Goal: Task Accomplishment & Management: Complete application form

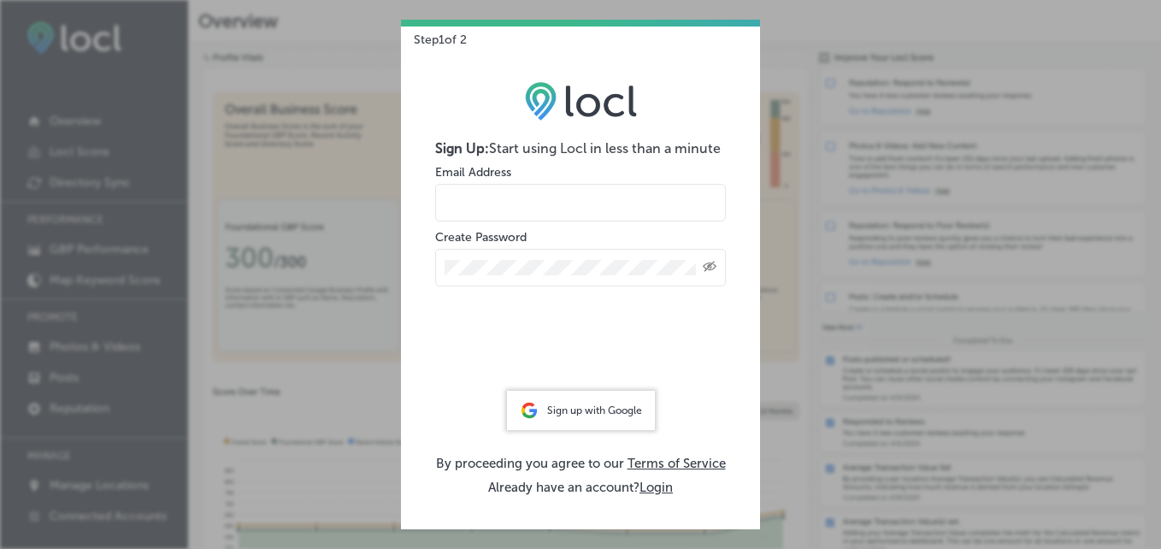
click at [587, 209] on input "email" at bounding box center [580, 203] width 291 height 38
type input "[EMAIL_ADDRESS][DOMAIN_NAME]"
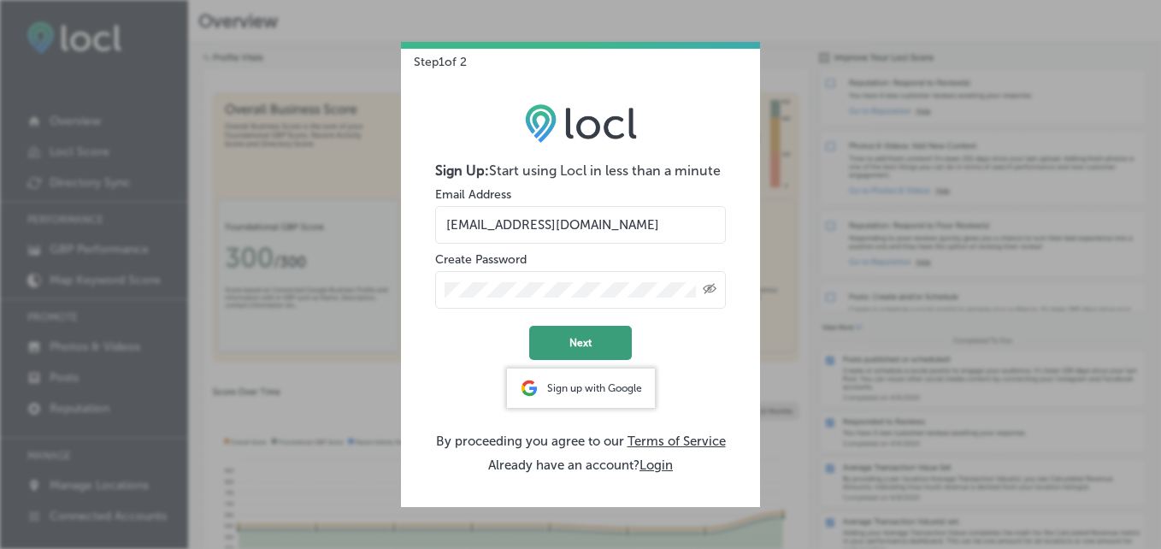
click at [563, 334] on button "Next" at bounding box center [580, 343] width 103 height 34
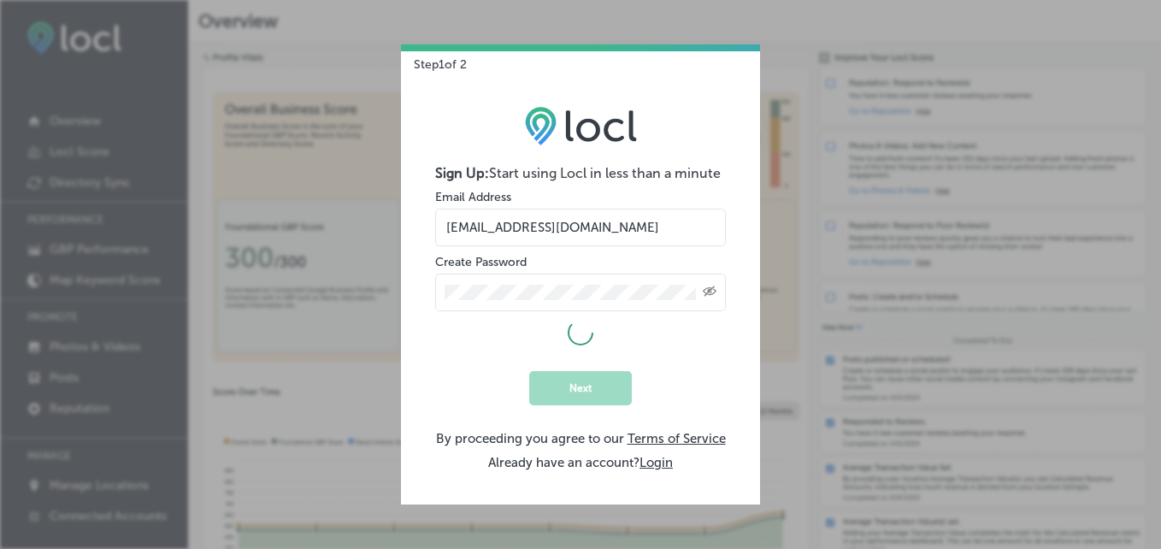
select select "US"
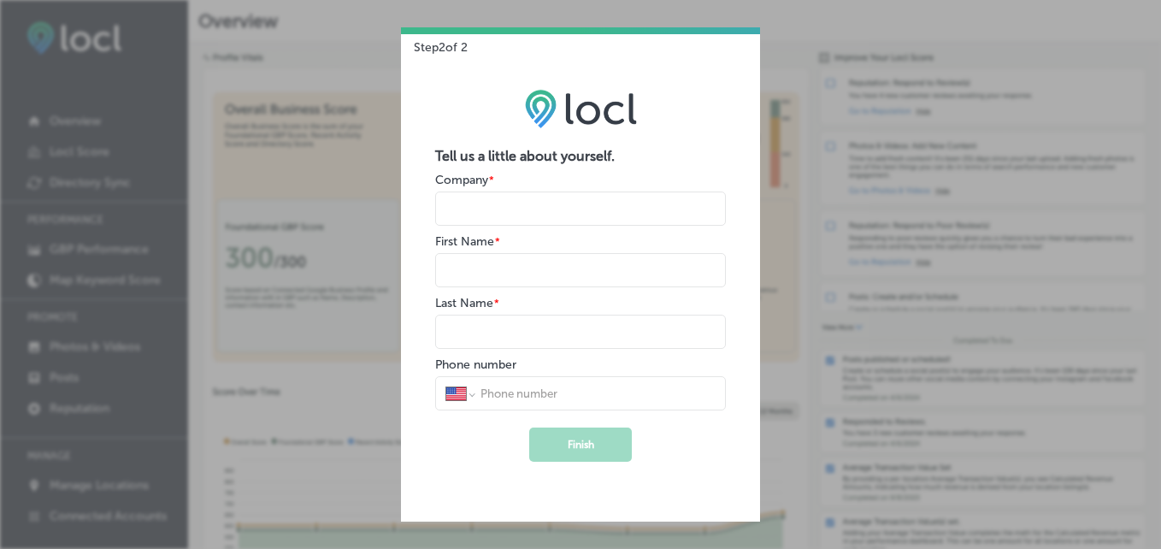
click at [519, 209] on input "name" at bounding box center [580, 208] width 291 height 34
type input "[PERSON_NAME] Physical Therapy"
type input "[PERSON_NAME]"
type input "g"
type input "[PHONE_NUMBER]"
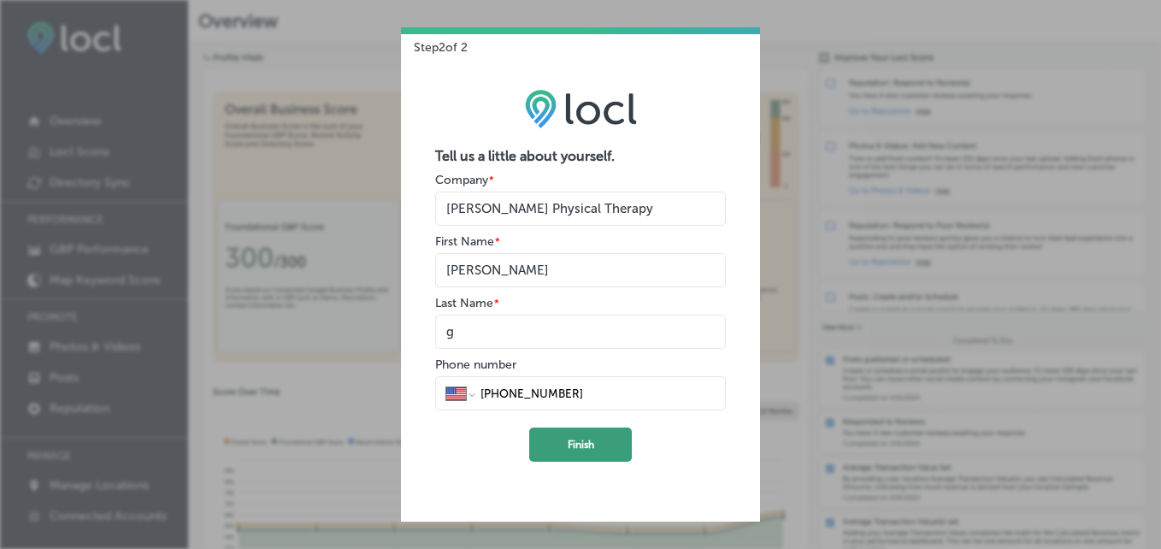
click at [582, 445] on button "Finish" at bounding box center [580, 444] width 103 height 34
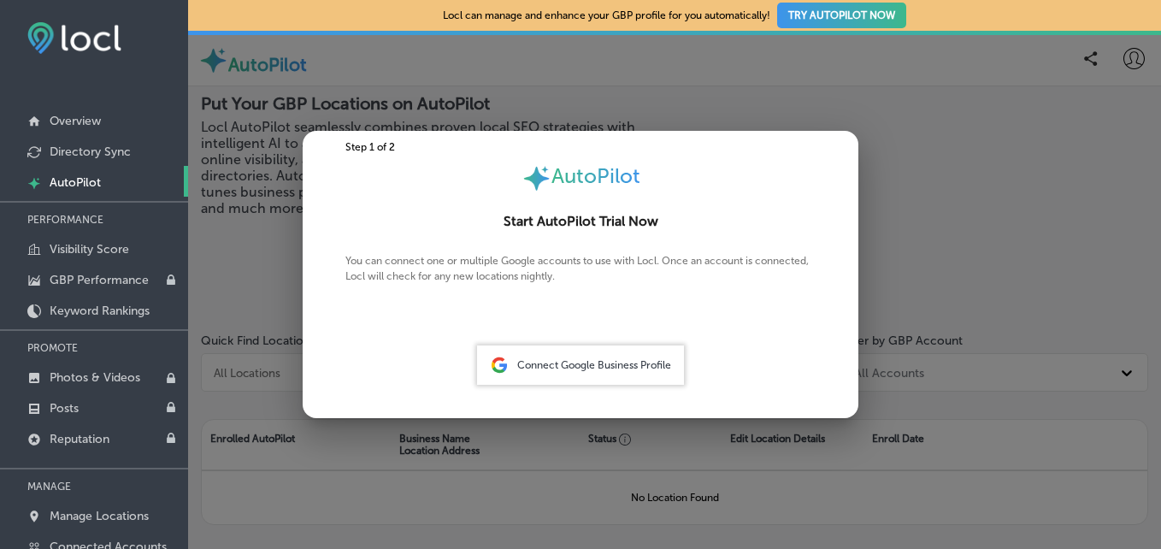
click at [631, 380] on div "Connect Google Business Profile" at bounding box center [580, 364] width 207 height 39
click at [610, 362] on span "Connect Google Business Profile" at bounding box center [594, 365] width 154 height 12
